Goal: Transaction & Acquisition: Purchase product/service

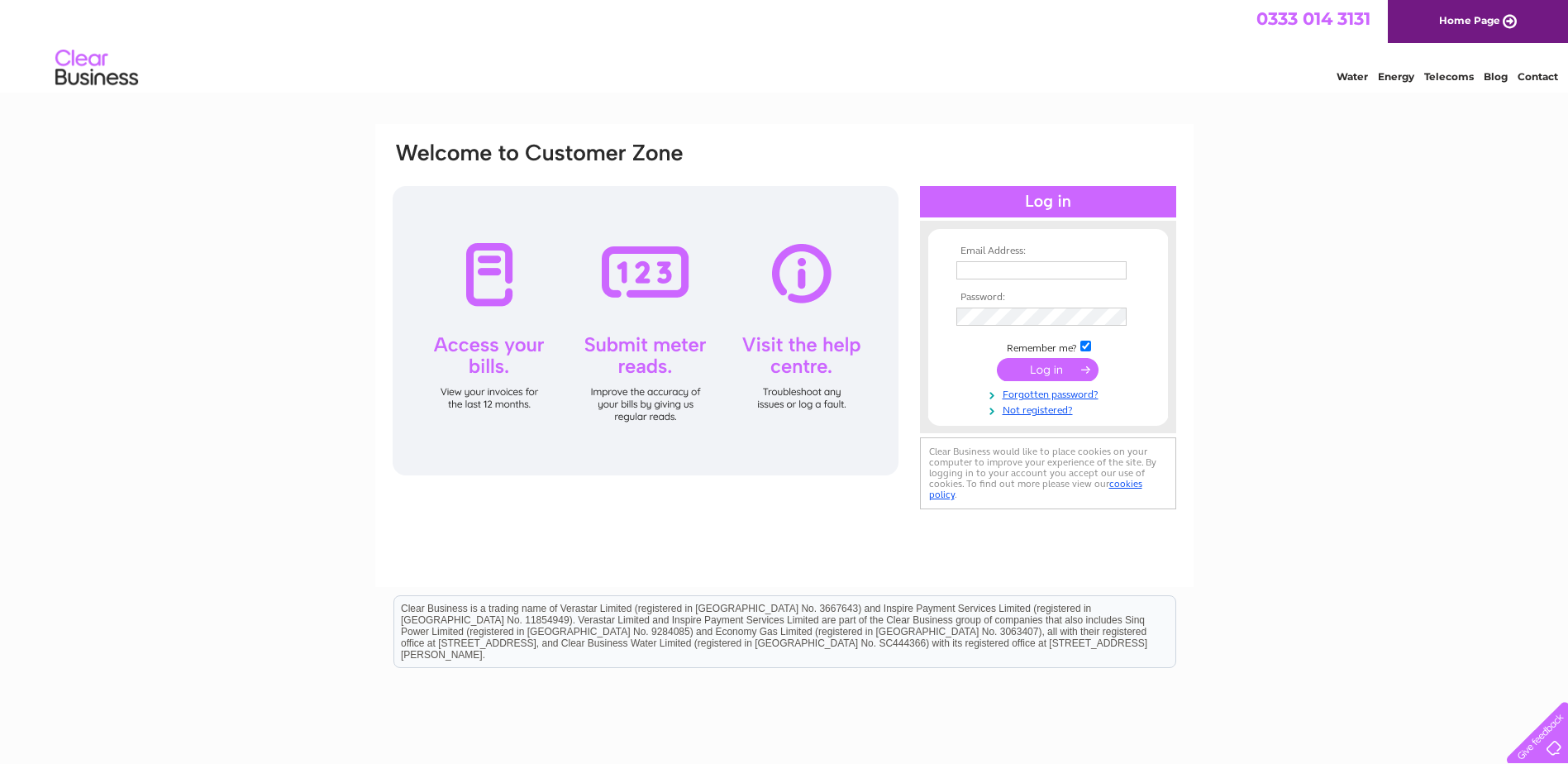
type input "[EMAIL_ADDRESS][DOMAIN_NAME]"
click at [1023, 369] on input "submit" at bounding box center [1047, 369] width 101 height 23
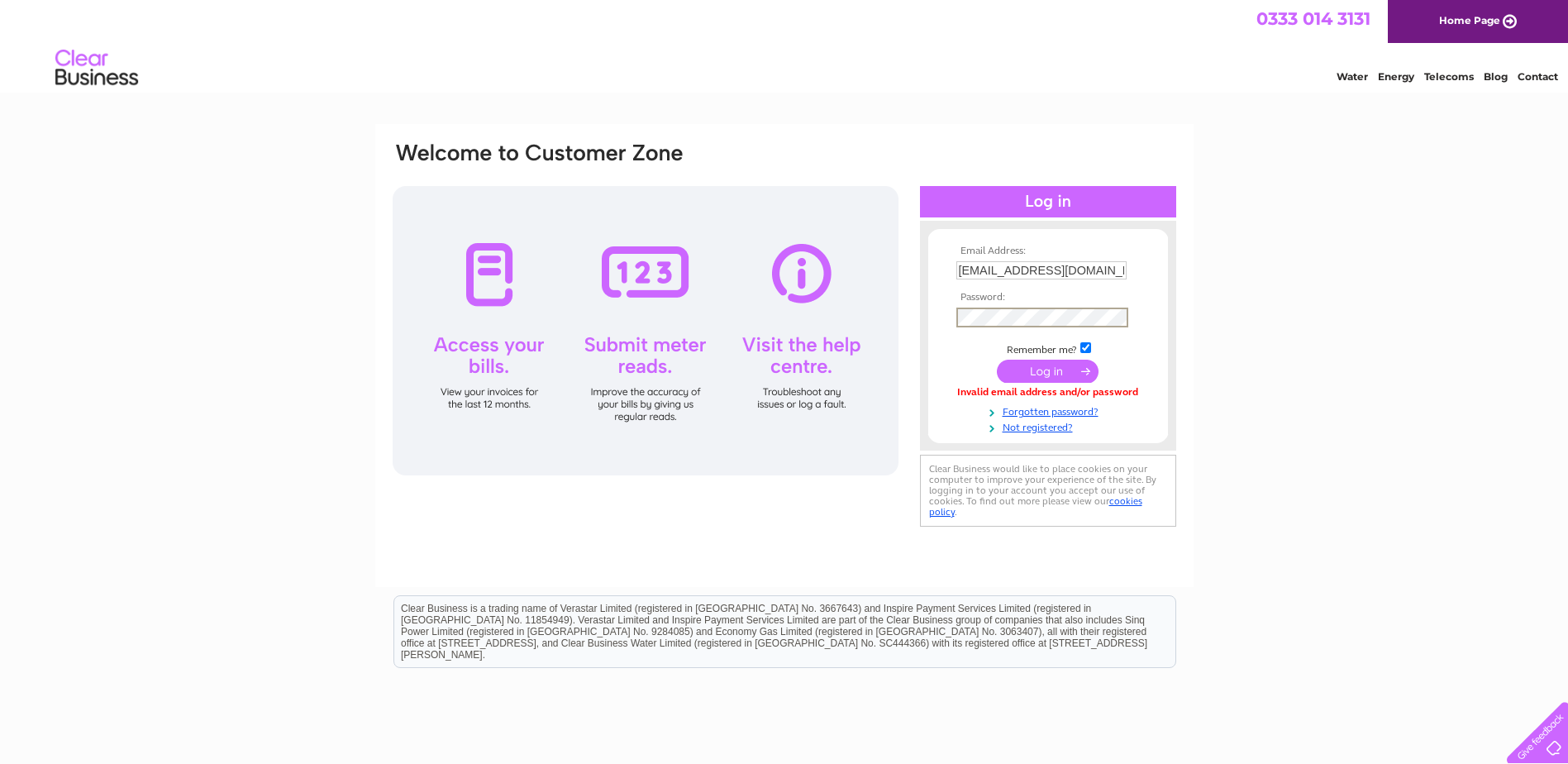
click at [882, 307] on div "Email Address: accounts@ecosse-automotive.com Password:" at bounding box center [784, 335] width 787 height 390
click at [1070, 407] on link "Forgotten password?" at bounding box center [1051, 410] width 188 height 16
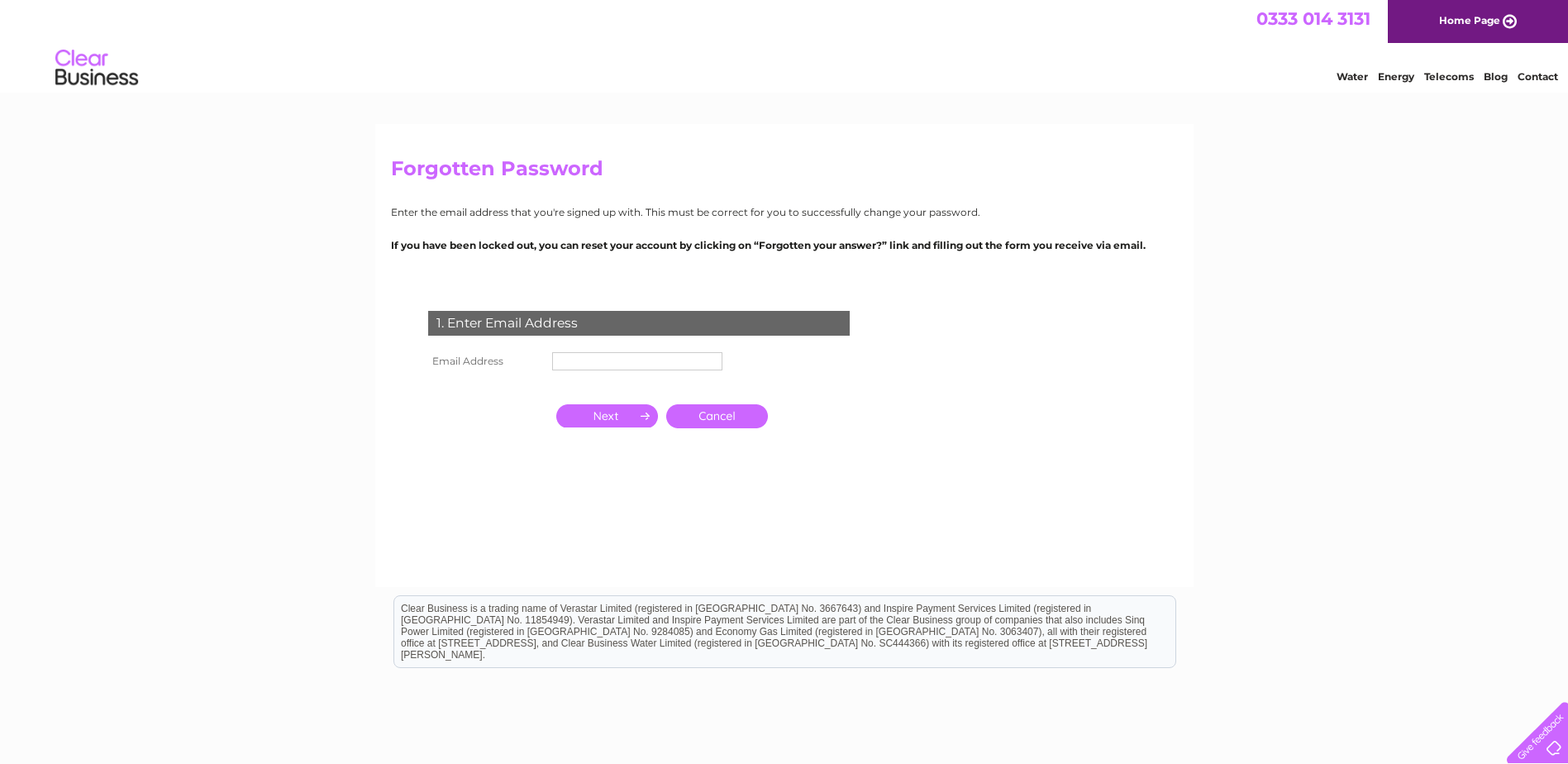
click at [597, 362] on input "text" at bounding box center [637, 361] width 171 height 18
type input "[EMAIL_ADDRESS][DOMAIN_NAME]"
click at [620, 424] on input "button" at bounding box center [607, 417] width 101 height 23
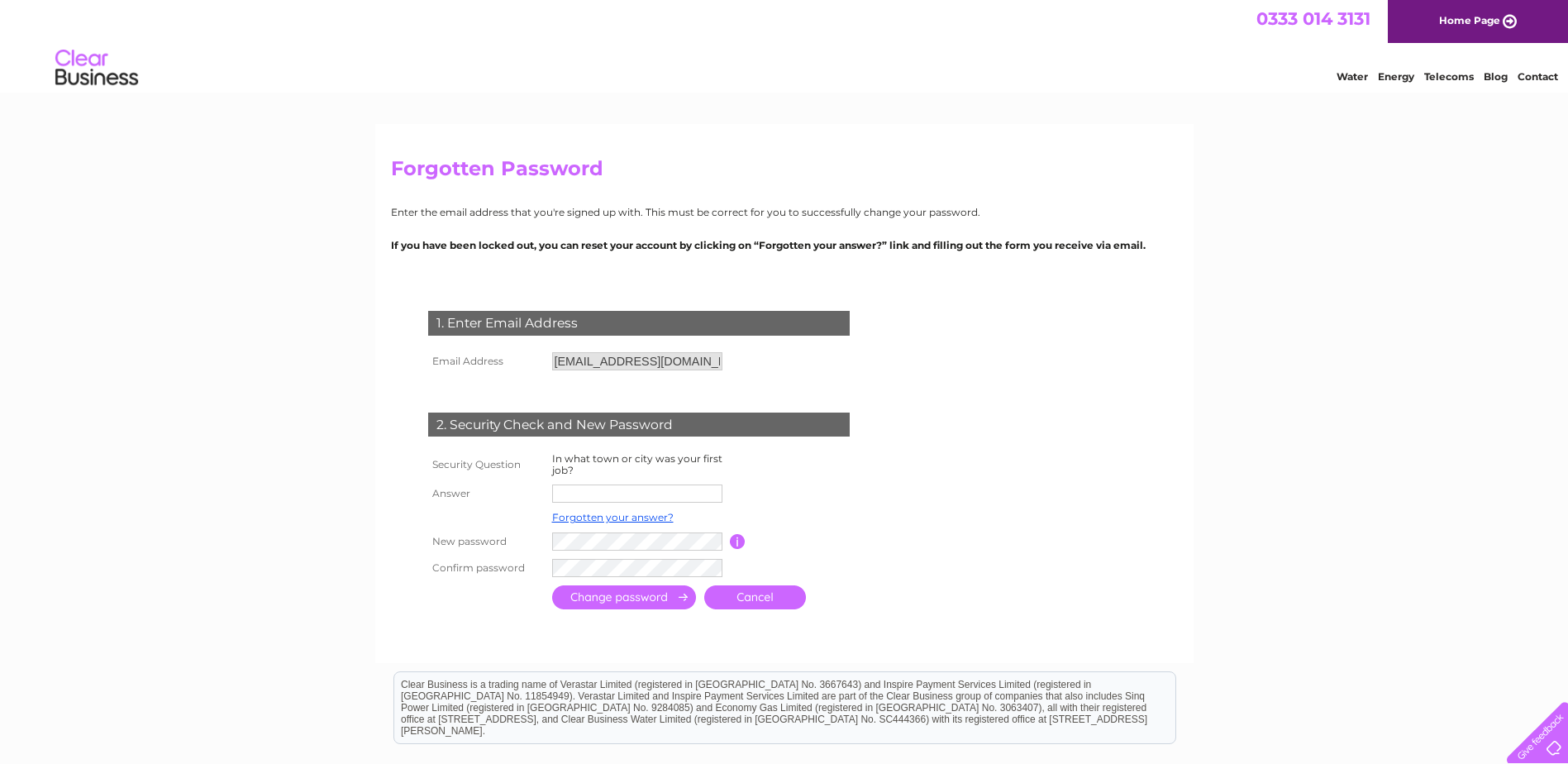
click at [643, 490] on input "text" at bounding box center [637, 494] width 171 height 18
click at [740, 487] on td at bounding box center [804, 494] width 148 height 28
click at [612, 492] on input "text" at bounding box center [637, 494] width 171 height 18
click at [687, 479] on td "In what town or city was your first job?" at bounding box center [638, 465] width 182 height 31
click at [603, 498] on input "text" at bounding box center [637, 494] width 171 height 18
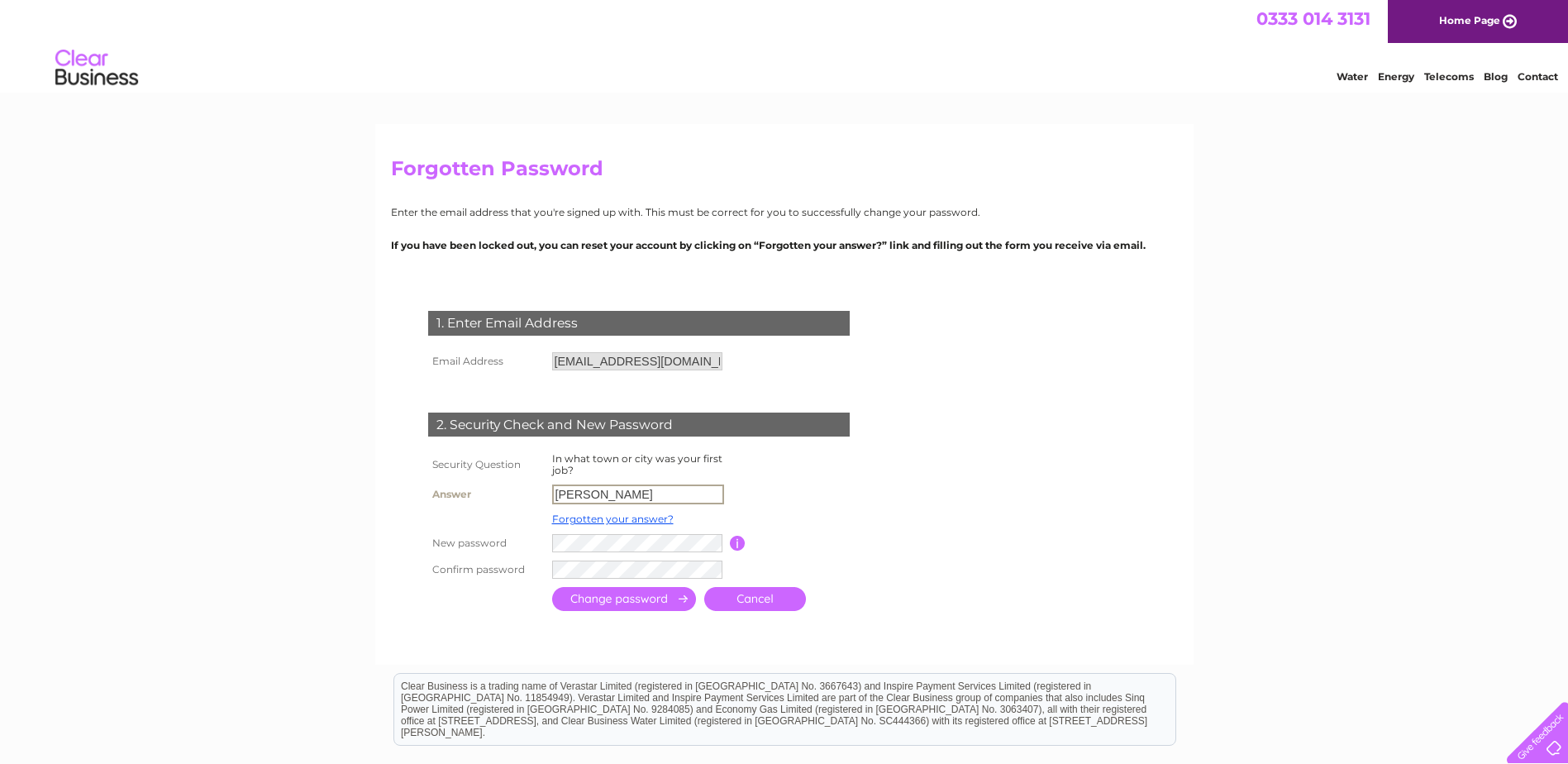
type input "boness"
click at [557, 493] on input "boness" at bounding box center [637, 494] width 171 height 18
click at [604, 493] on input "boness" at bounding box center [638, 495] width 172 height 20
drag, startPoint x: 609, startPoint y: 500, endPoint x: 505, endPoint y: 501, distance: 104.0
click at [505, 501] on tr "Answer boness" at bounding box center [659, 494] width 469 height 28
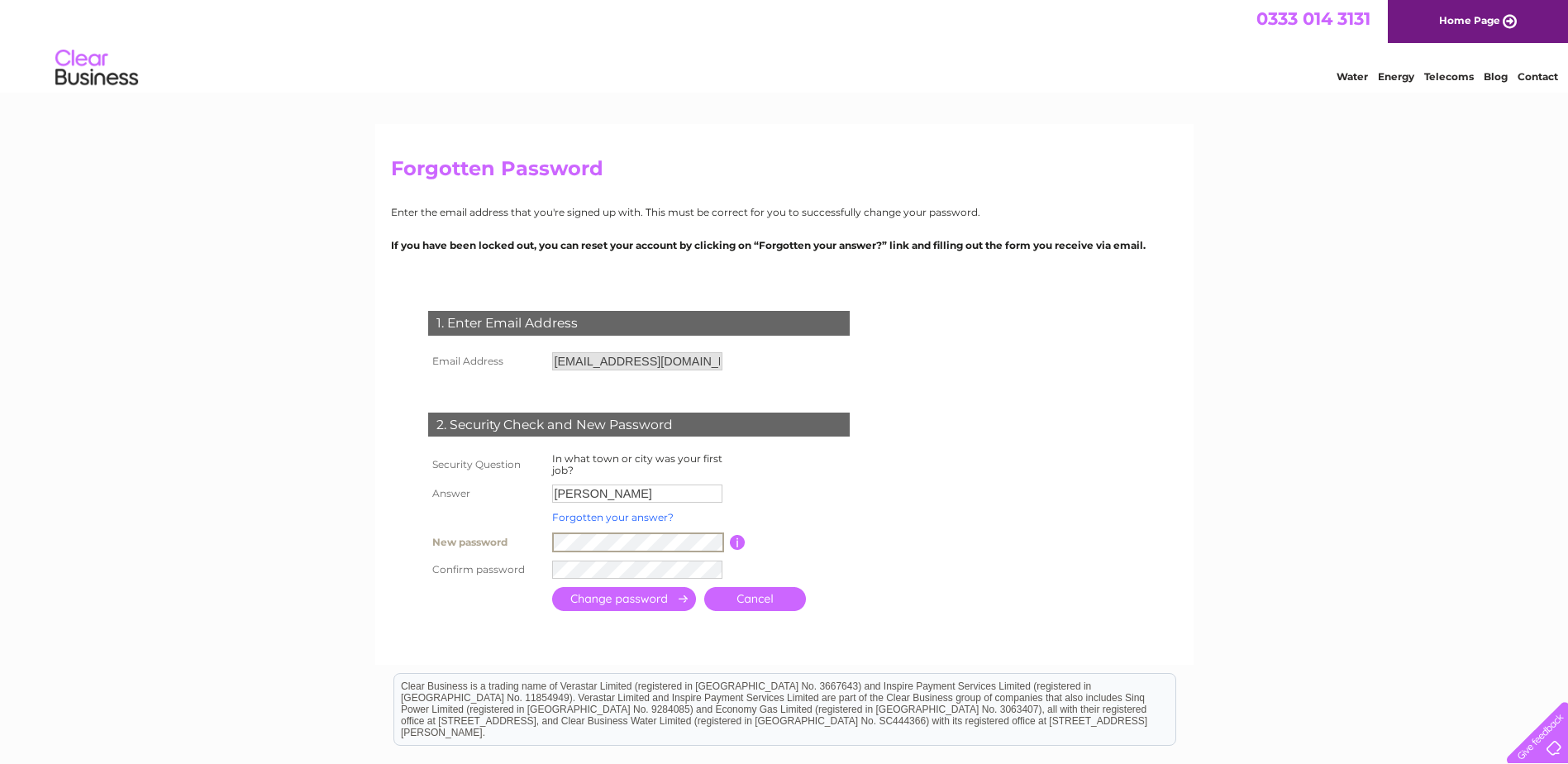
click at [612, 519] on link "Forgotten your answer?" at bounding box center [612, 518] width 121 height 13
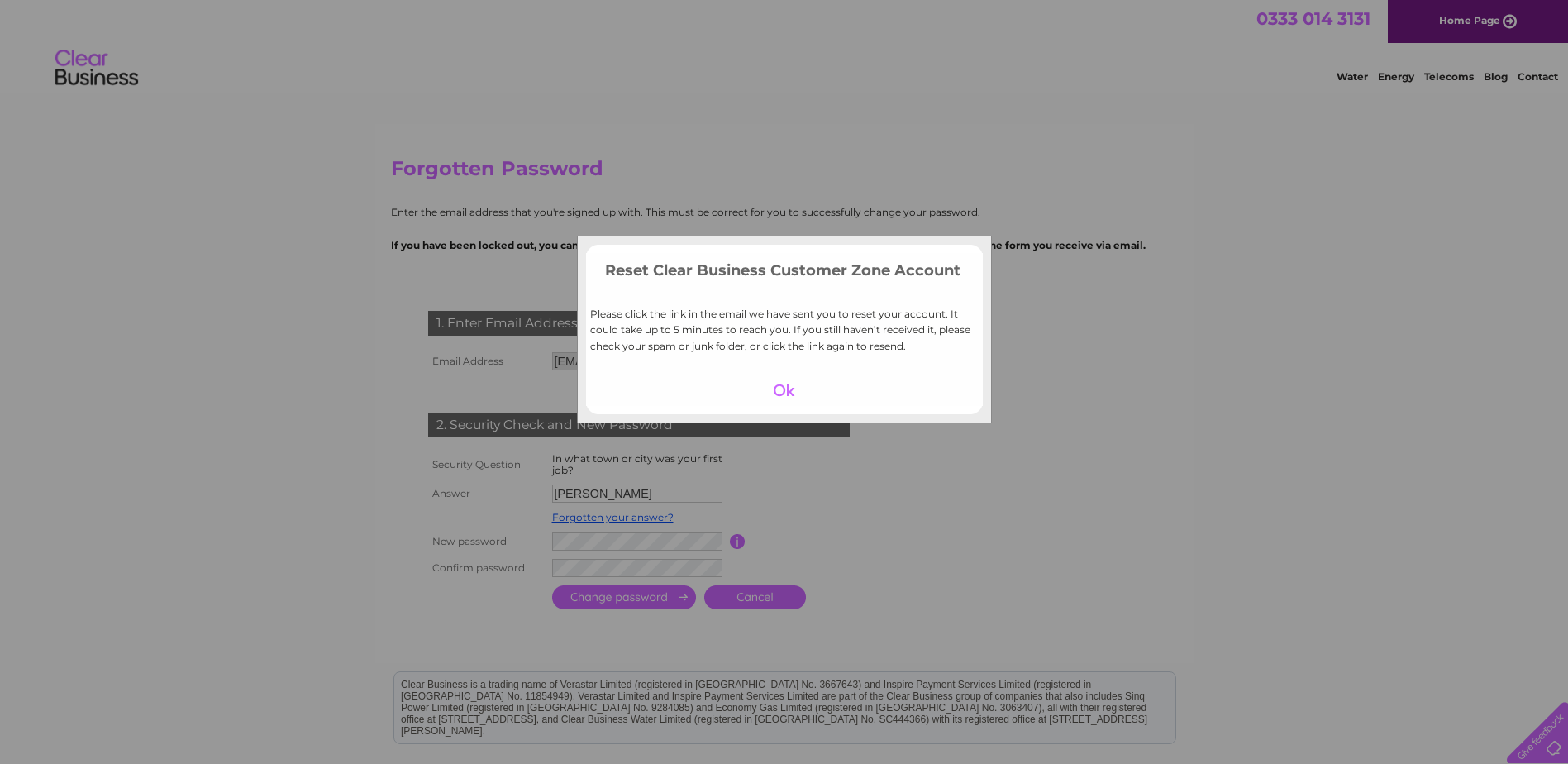
click at [766, 387] on div at bounding box center [783, 390] width 101 height 23
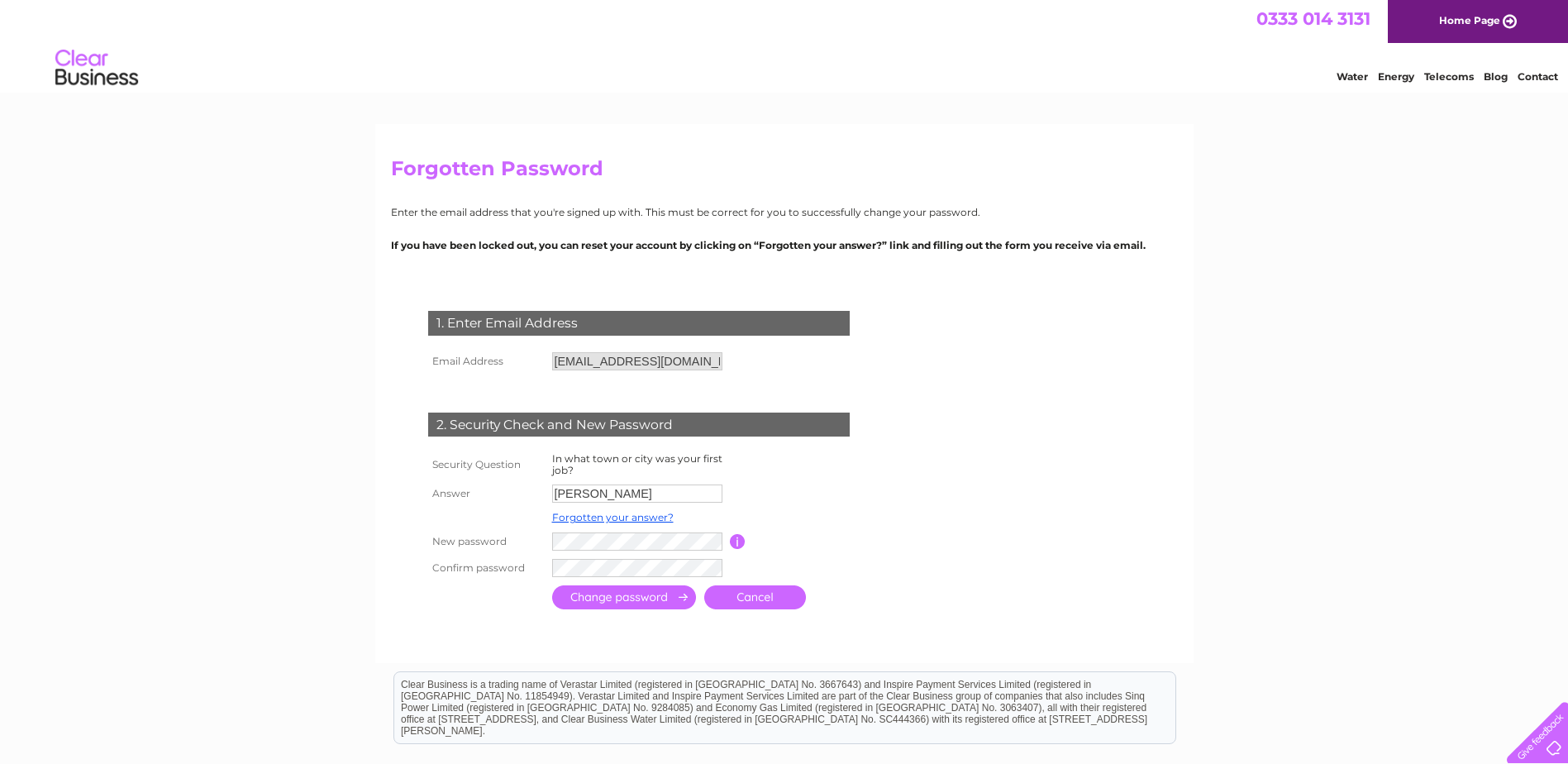
click at [765, 595] on link "Cancel" at bounding box center [755, 597] width 101 height 24
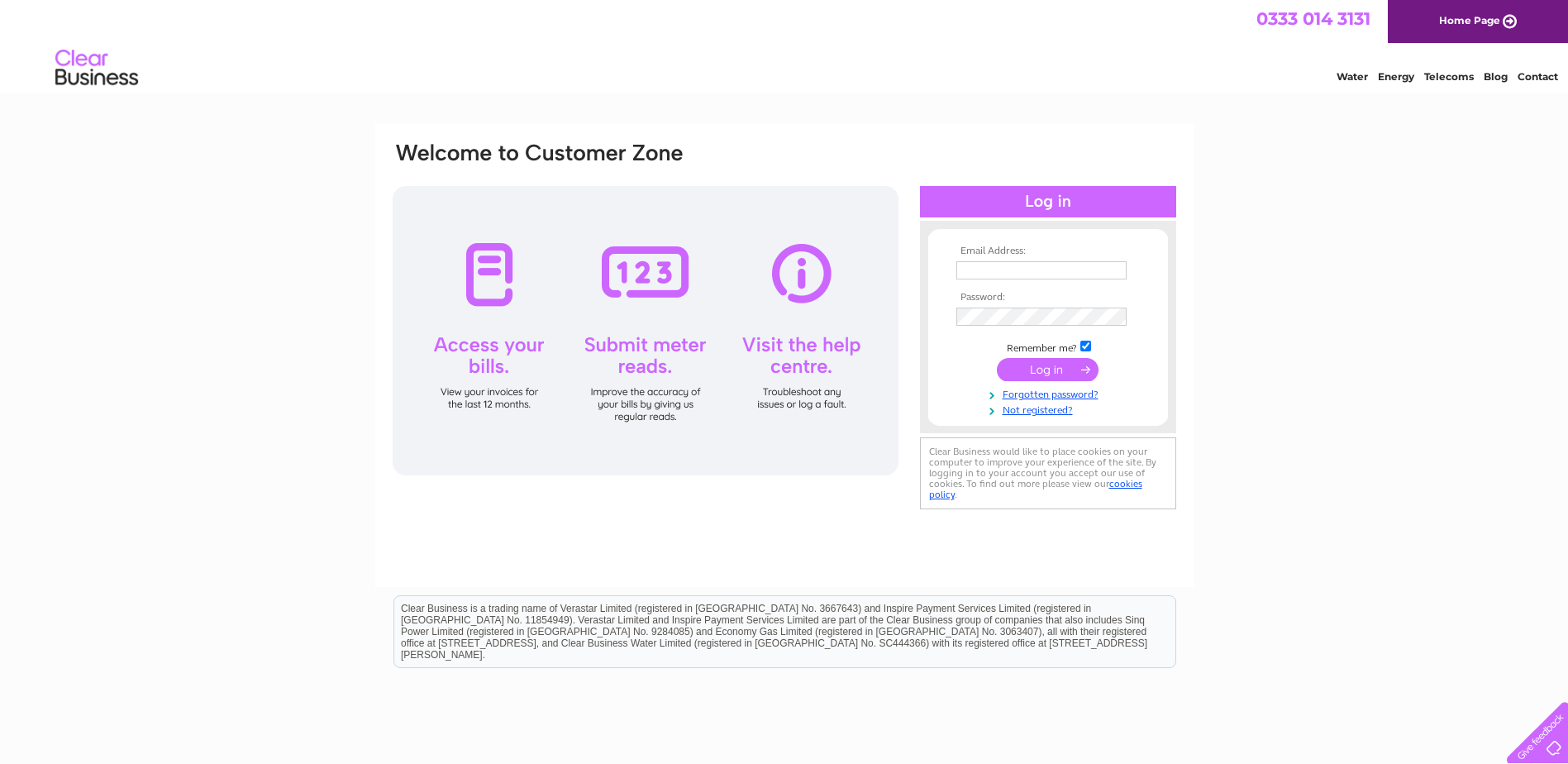
type input "[EMAIL_ADDRESS][DOMAIN_NAME]"
click at [694, 319] on div "Email Address: accounts@ecosse-automotive.com Password:" at bounding box center [784, 328] width 787 height 374
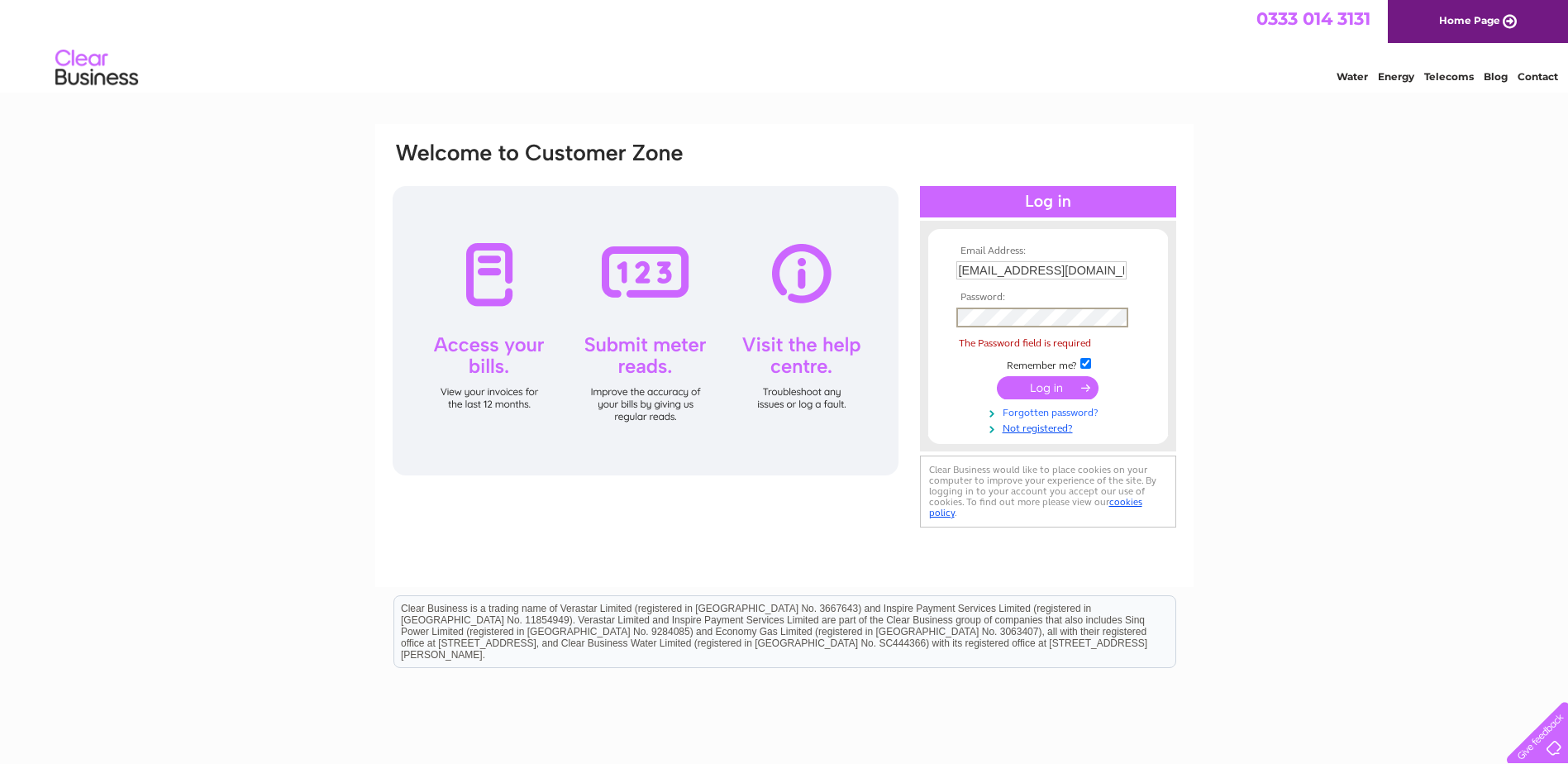
click at [1048, 390] on tbody "Email Address: accounts@ecosse-automotive.com Password: The Password field is r…" at bounding box center [1048, 340] width 192 height 189
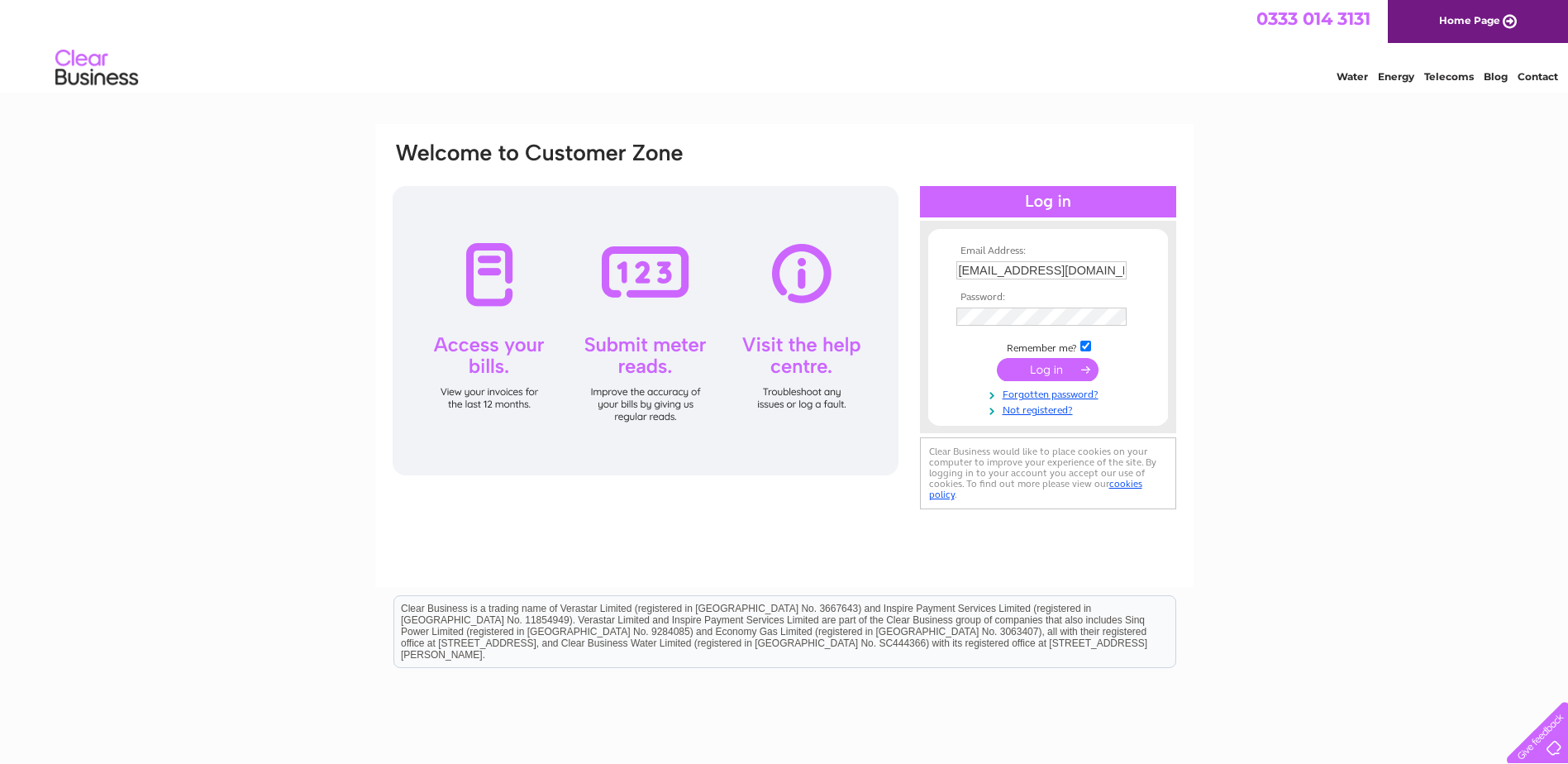
click at [1047, 372] on input "submit" at bounding box center [1047, 369] width 101 height 23
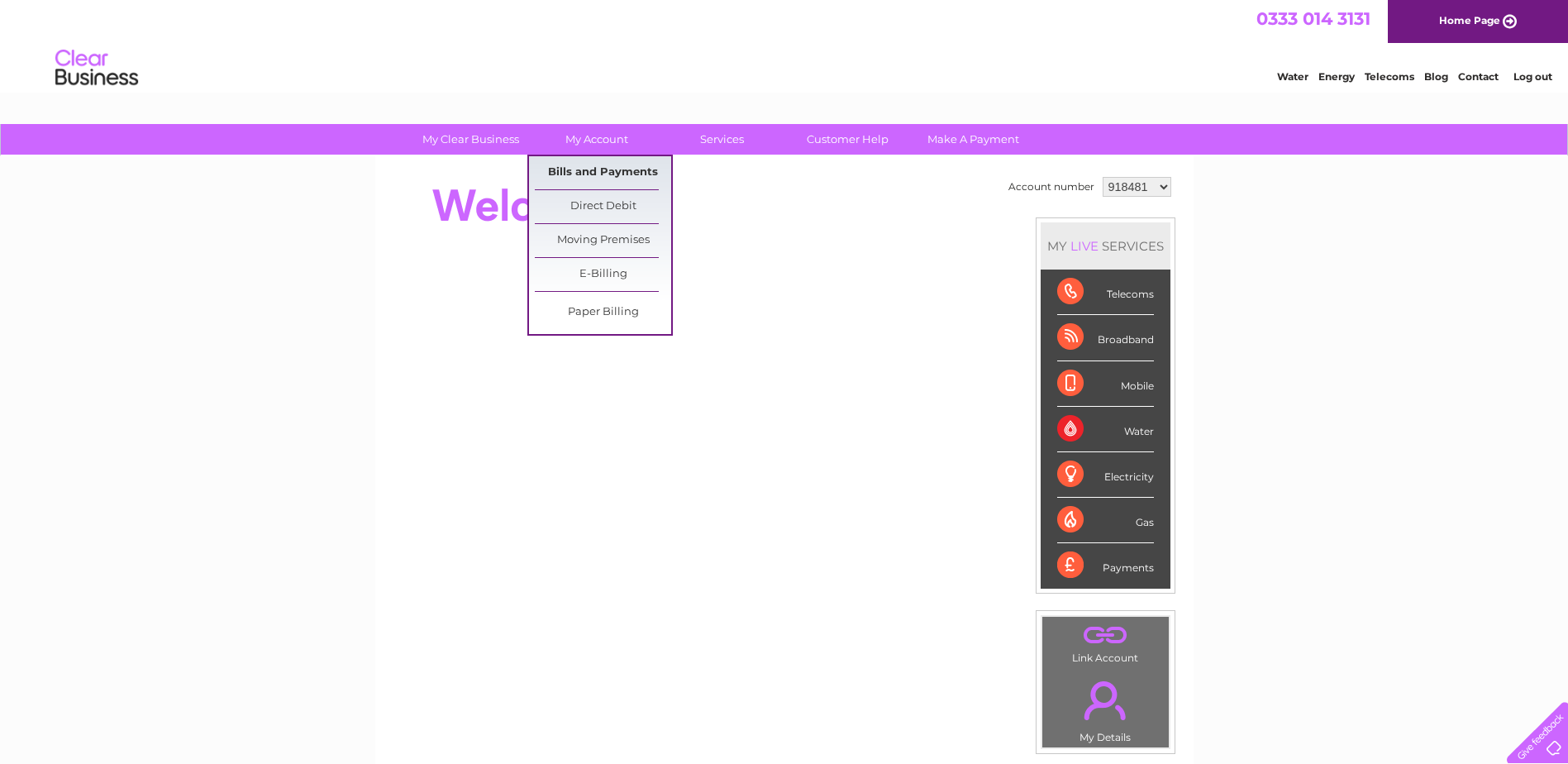
click at [611, 166] on link "Bills and Payments" at bounding box center [602, 173] width 136 height 33
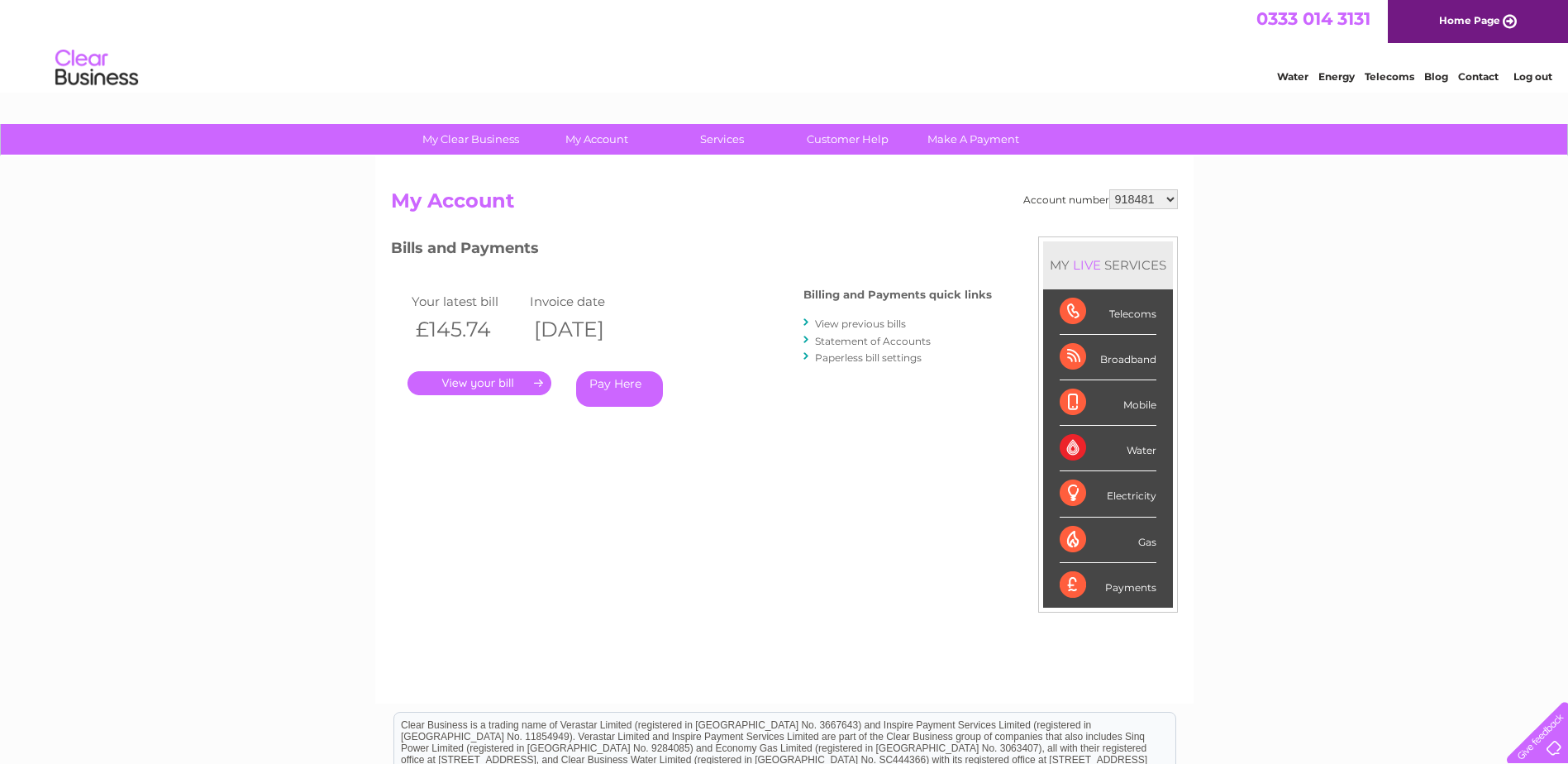
click at [497, 382] on link "." at bounding box center [479, 383] width 144 height 24
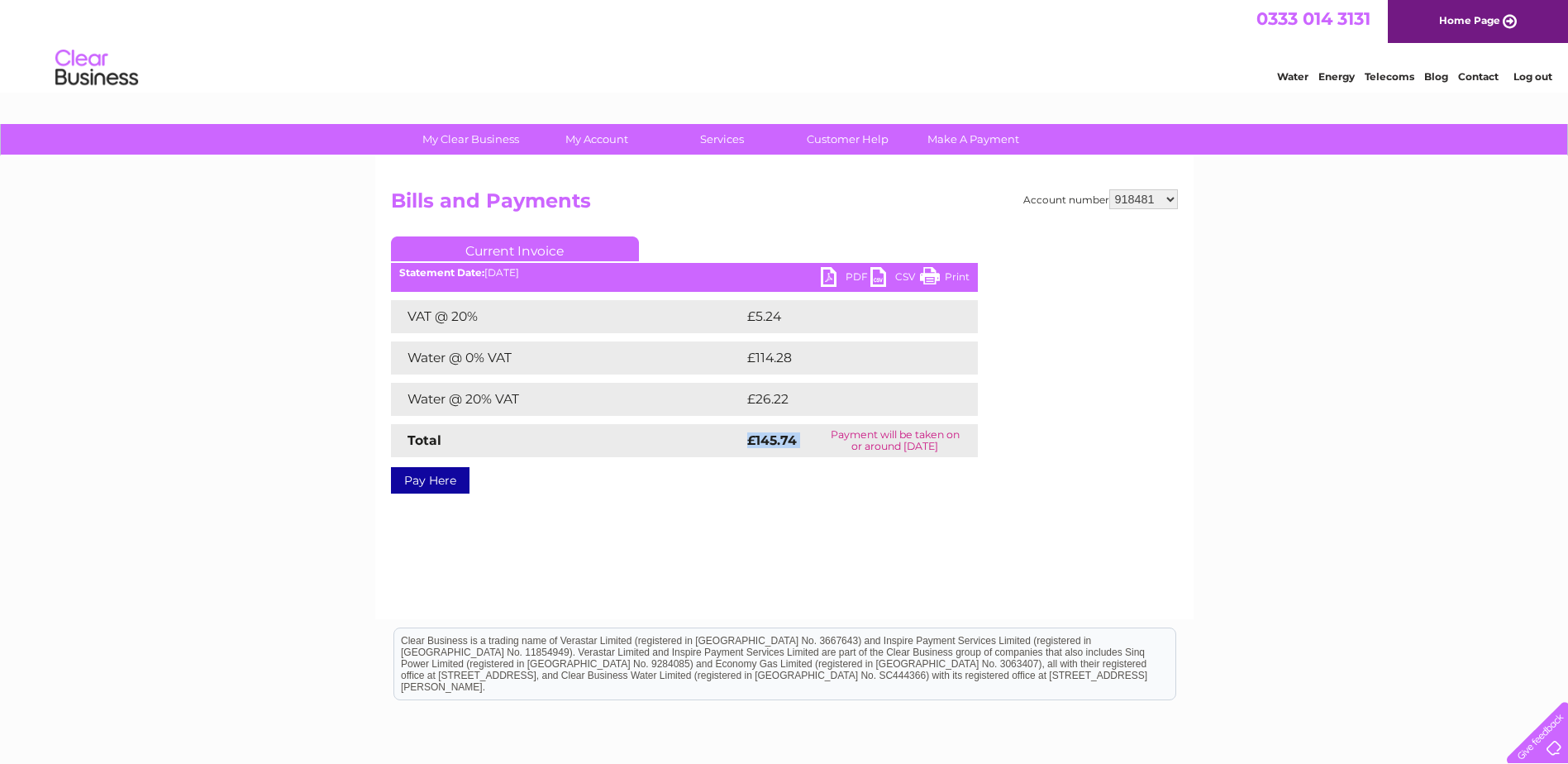
drag, startPoint x: 740, startPoint y: 444, endPoint x: 806, endPoint y: 439, distance: 66.2
click at [806, 439] on tr "Total £145.74 Payment will be taken on or around 11 September 2025" at bounding box center [684, 441] width 587 height 33
drag, startPoint x: 806, startPoint y: 439, endPoint x: 804, endPoint y: 474, distance: 35.1
click at [787, 487] on div "Pay Here" at bounding box center [684, 472] width 587 height 30
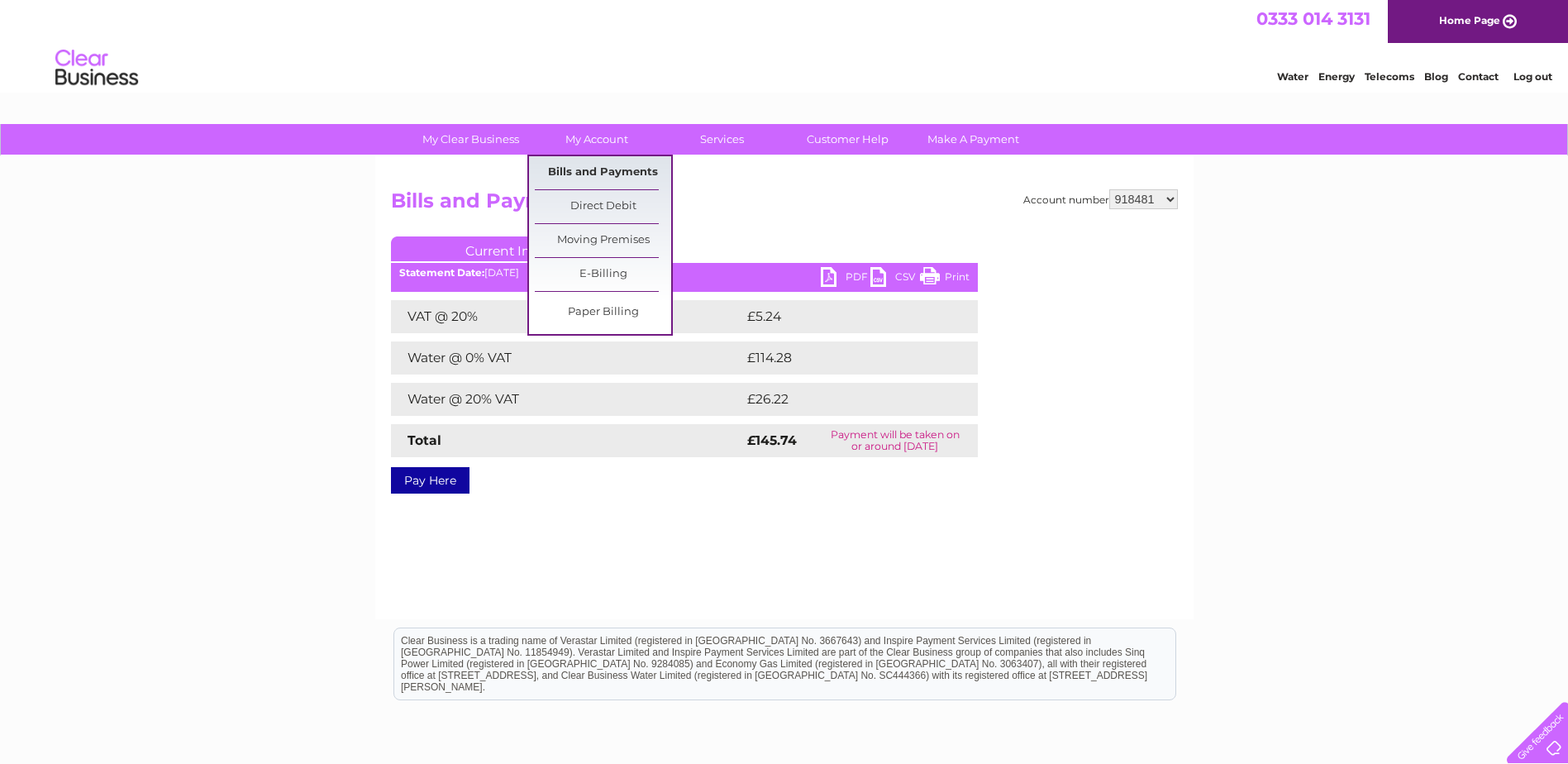
click at [591, 165] on link "Bills and Payments" at bounding box center [602, 173] width 136 height 33
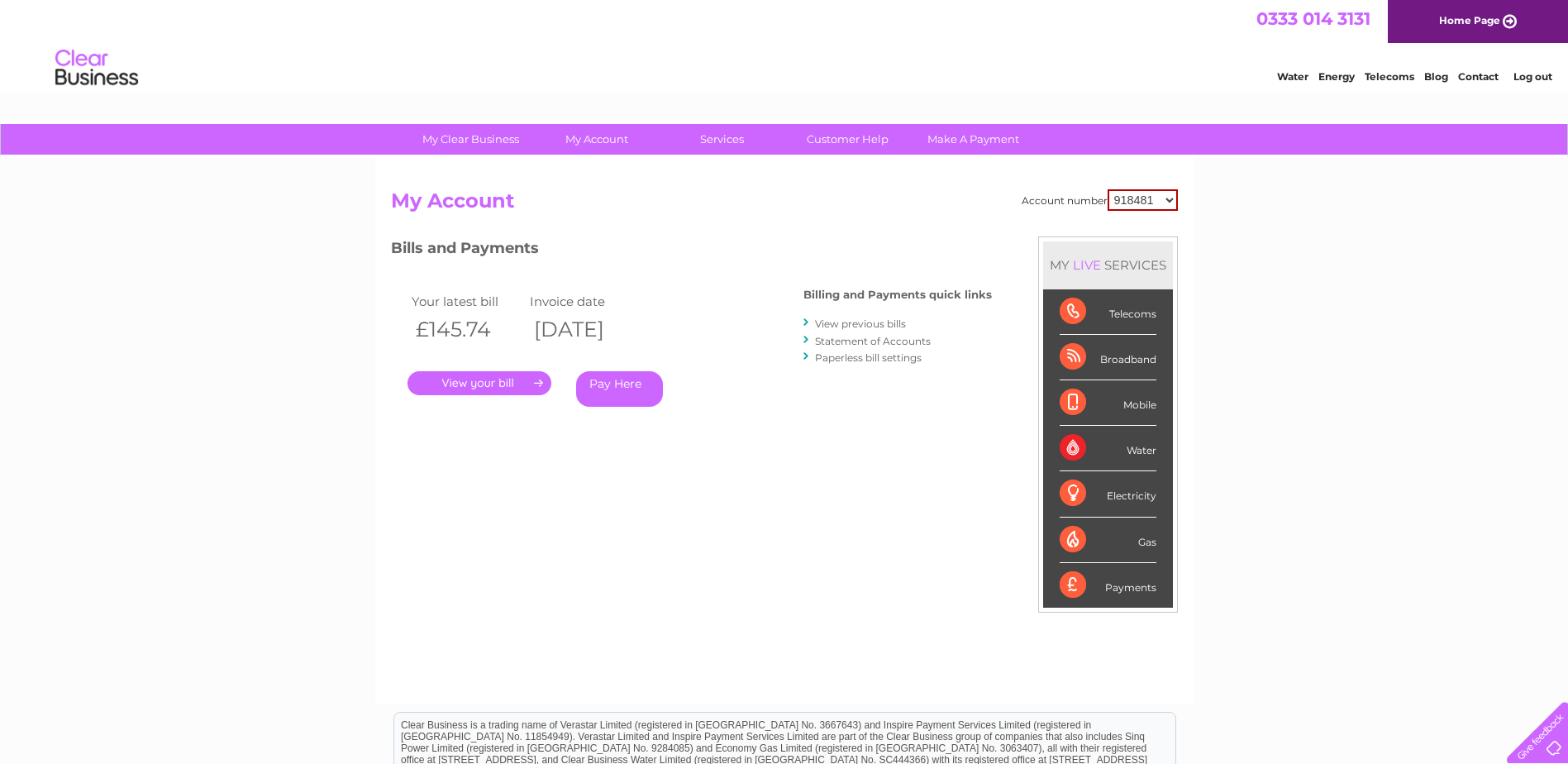
click at [494, 379] on link "." at bounding box center [479, 383] width 144 height 24
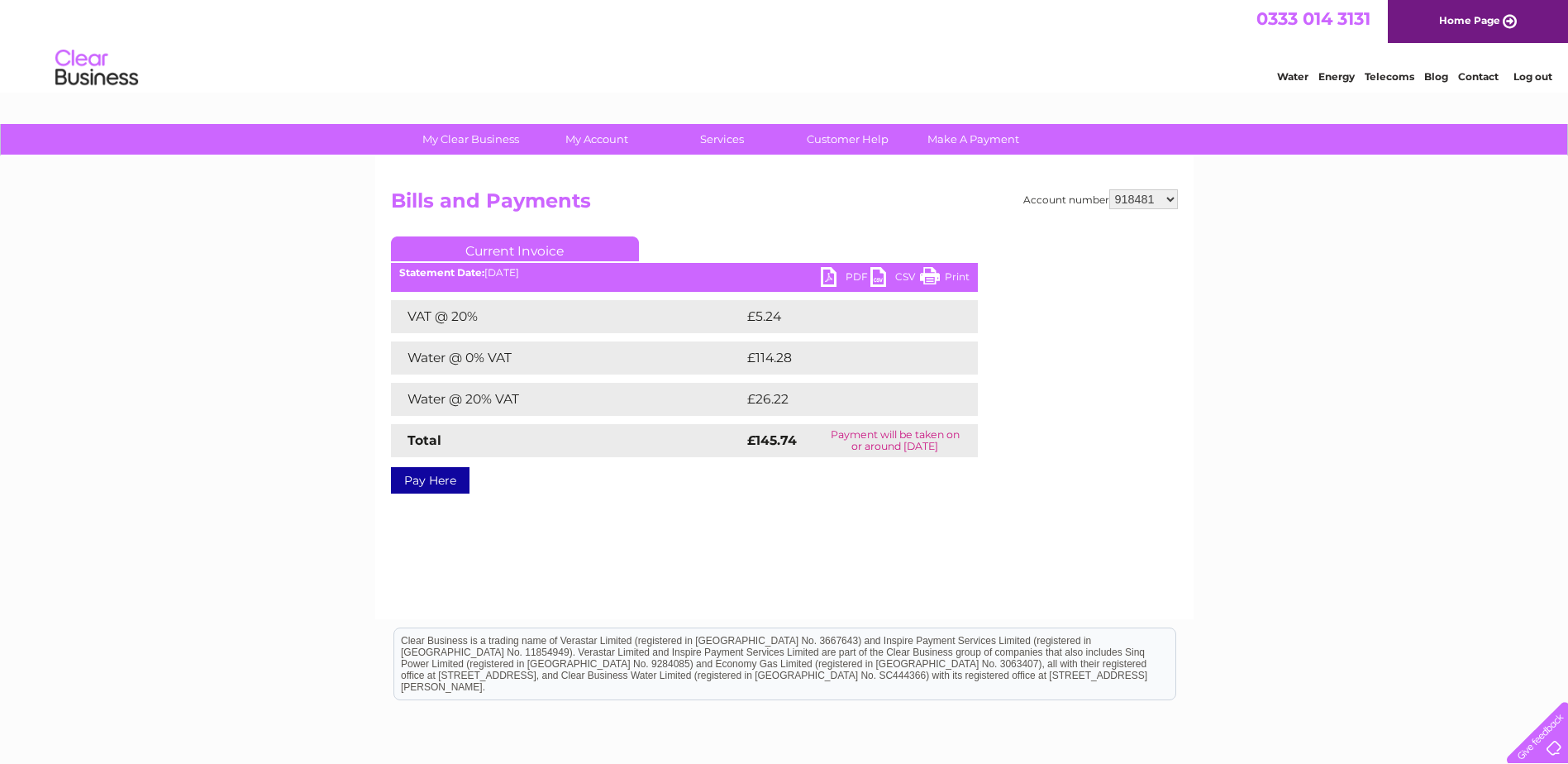
click at [836, 277] on link "PDF" at bounding box center [845, 279] width 49 height 24
